Goal: Transaction & Acquisition: Purchase product/service

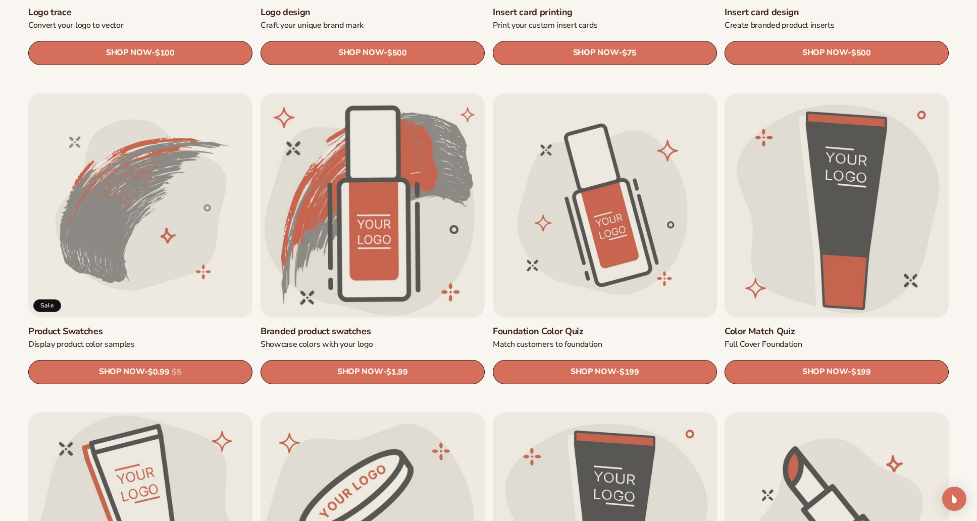
scroll to position [583, 0]
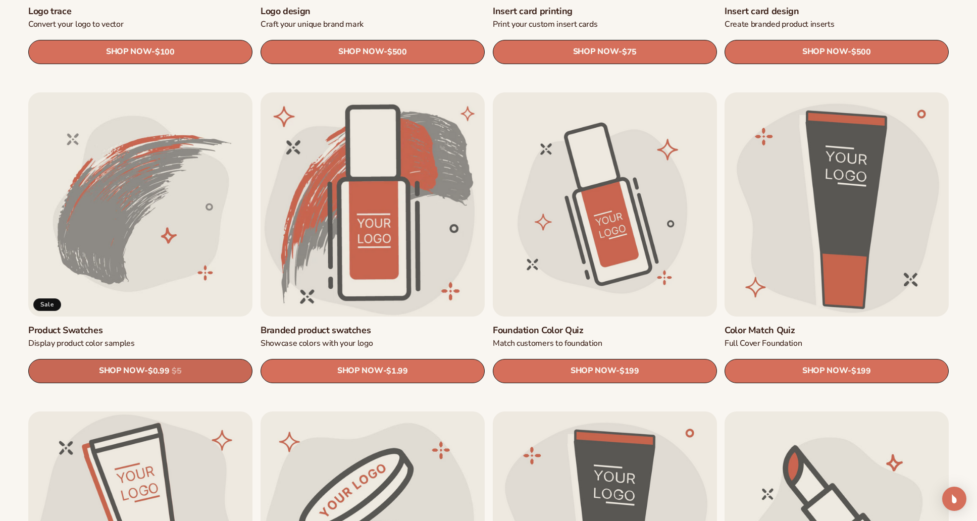
click at [158, 370] on span "$0.99" at bounding box center [158, 372] width 21 height 10
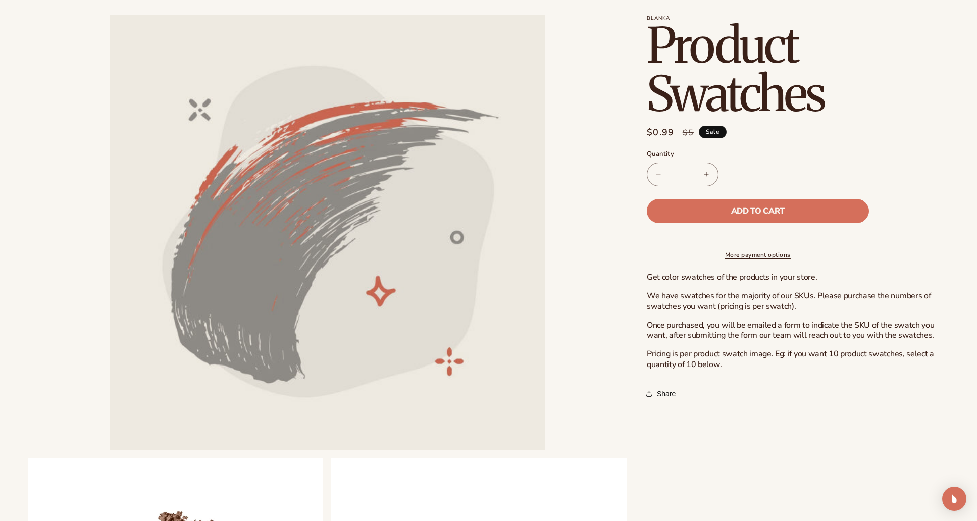
scroll to position [55, 0]
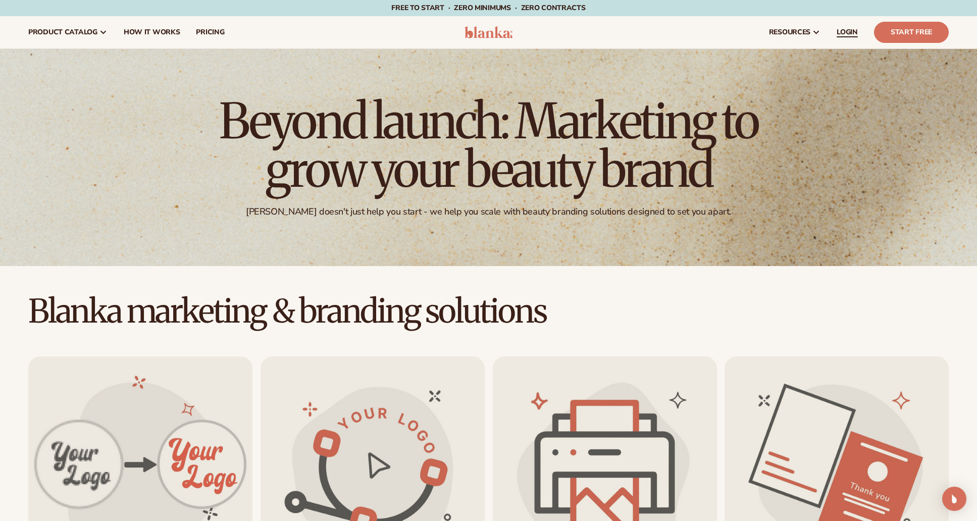
click at [847, 32] on span "LOGIN" at bounding box center [847, 32] width 21 height 8
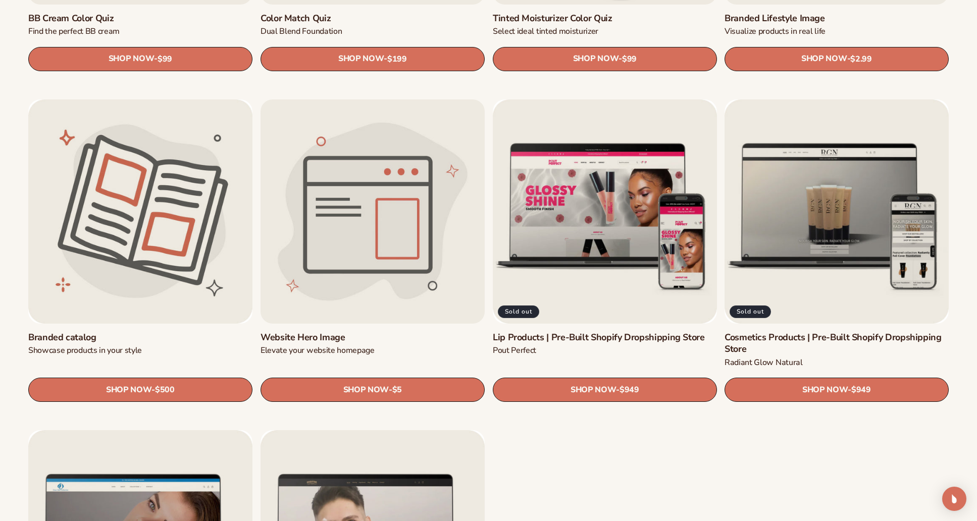
scroll to position [1215, 0]
click at [378, 385] on span "SHOP NOW" at bounding box center [365, 390] width 45 height 10
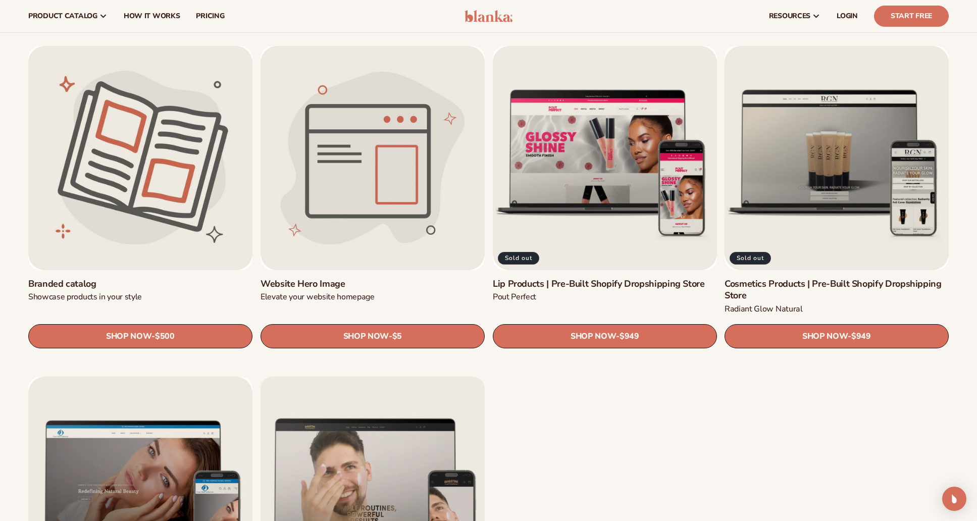
scroll to position [1264, 0]
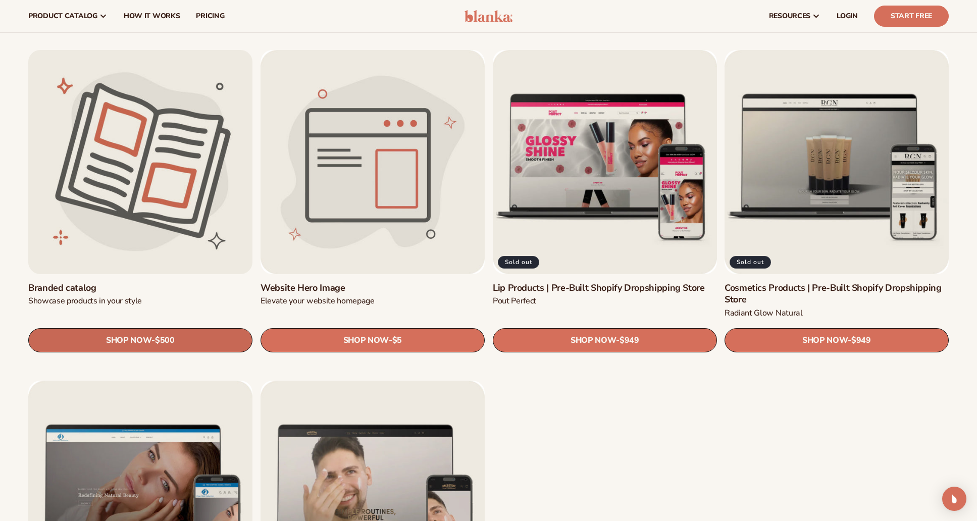
click at [117, 342] on span "SHOP NOW" at bounding box center [128, 341] width 45 height 10
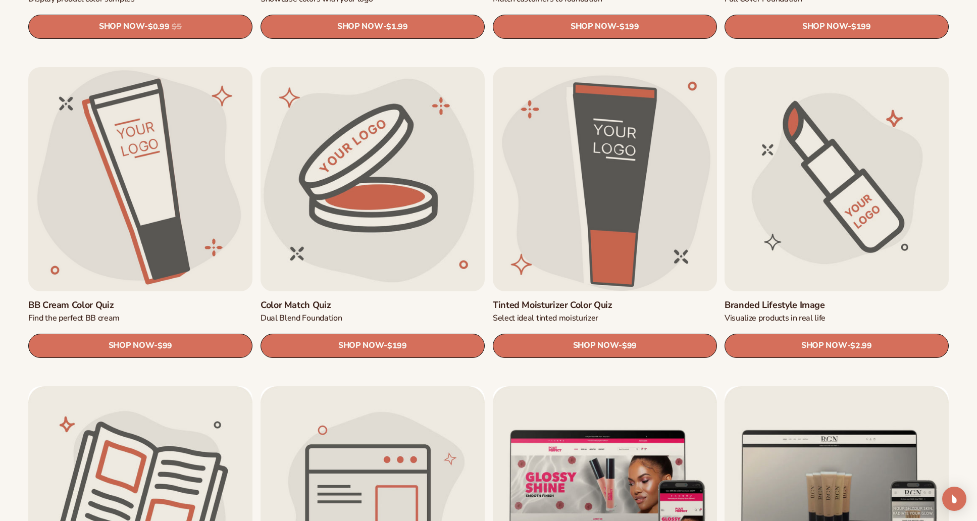
scroll to position [928, 0]
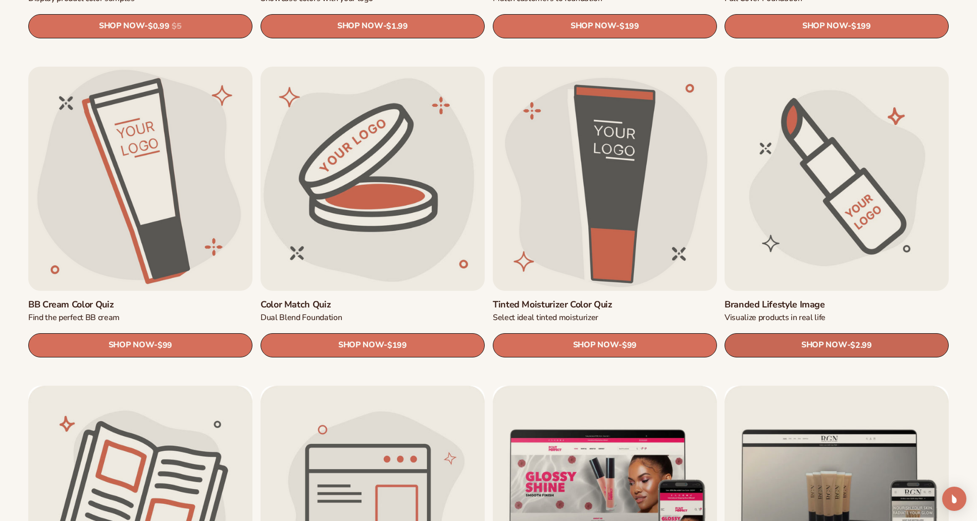
click at [834, 341] on span "SHOP NOW" at bounding box center [823, 345] width 45 height 10
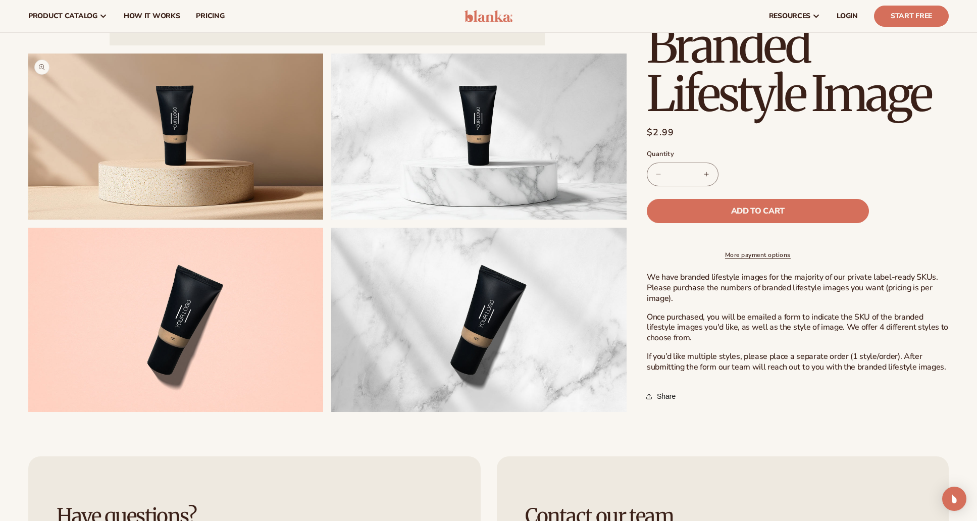
scroll to position [465, 0]
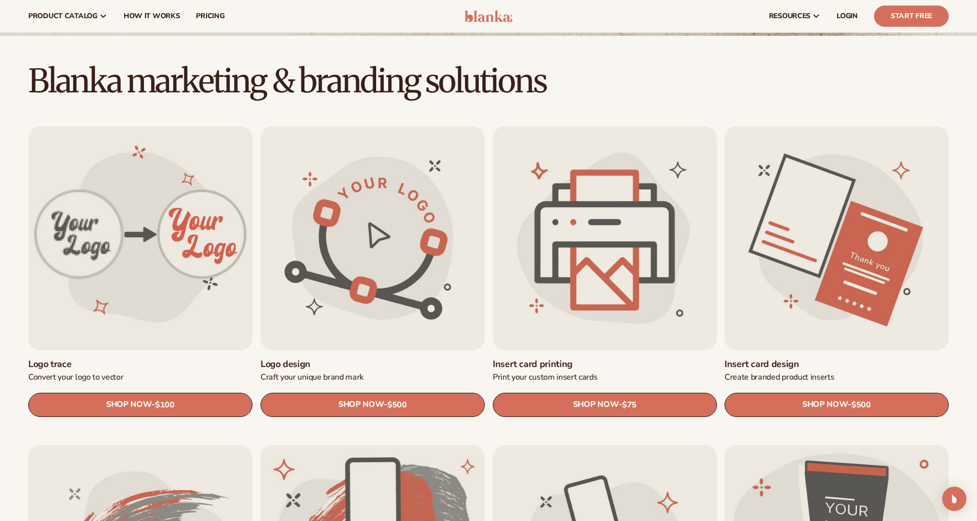
scroll to position [228, 0]
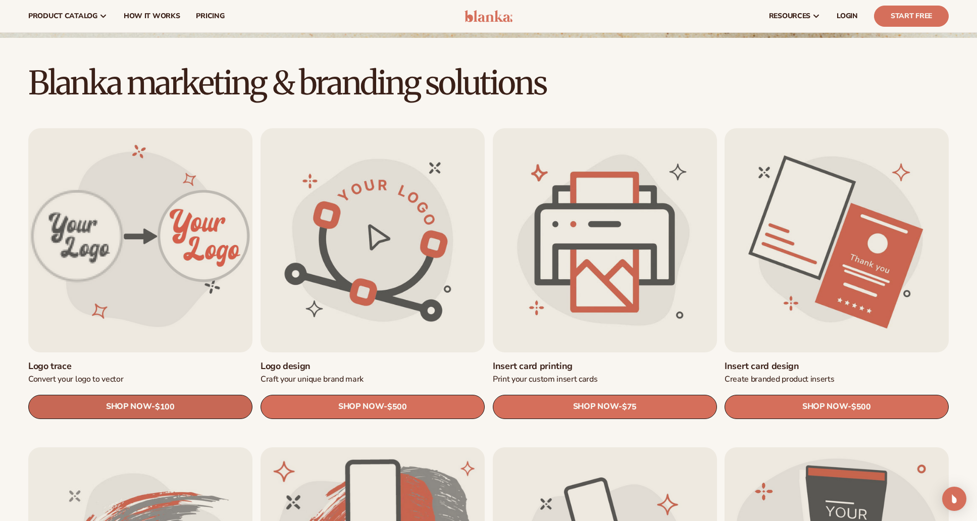
click at [143, 404] on span "SHOP NOW" at bounding box center [128, 407] width 45 height 10
